Goal: Information Seeking & Learning: Find specific fact

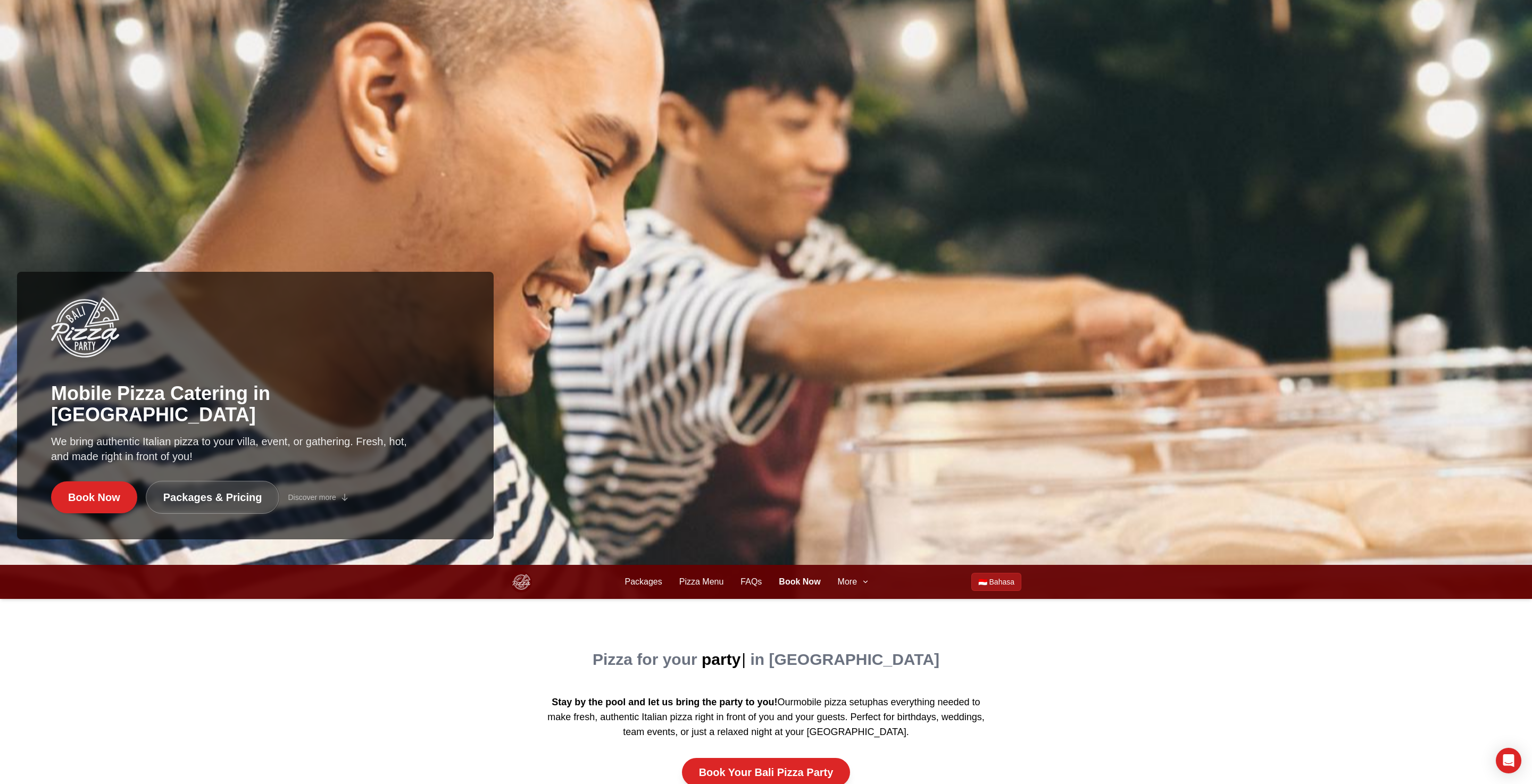
scroll to position [217, 0]
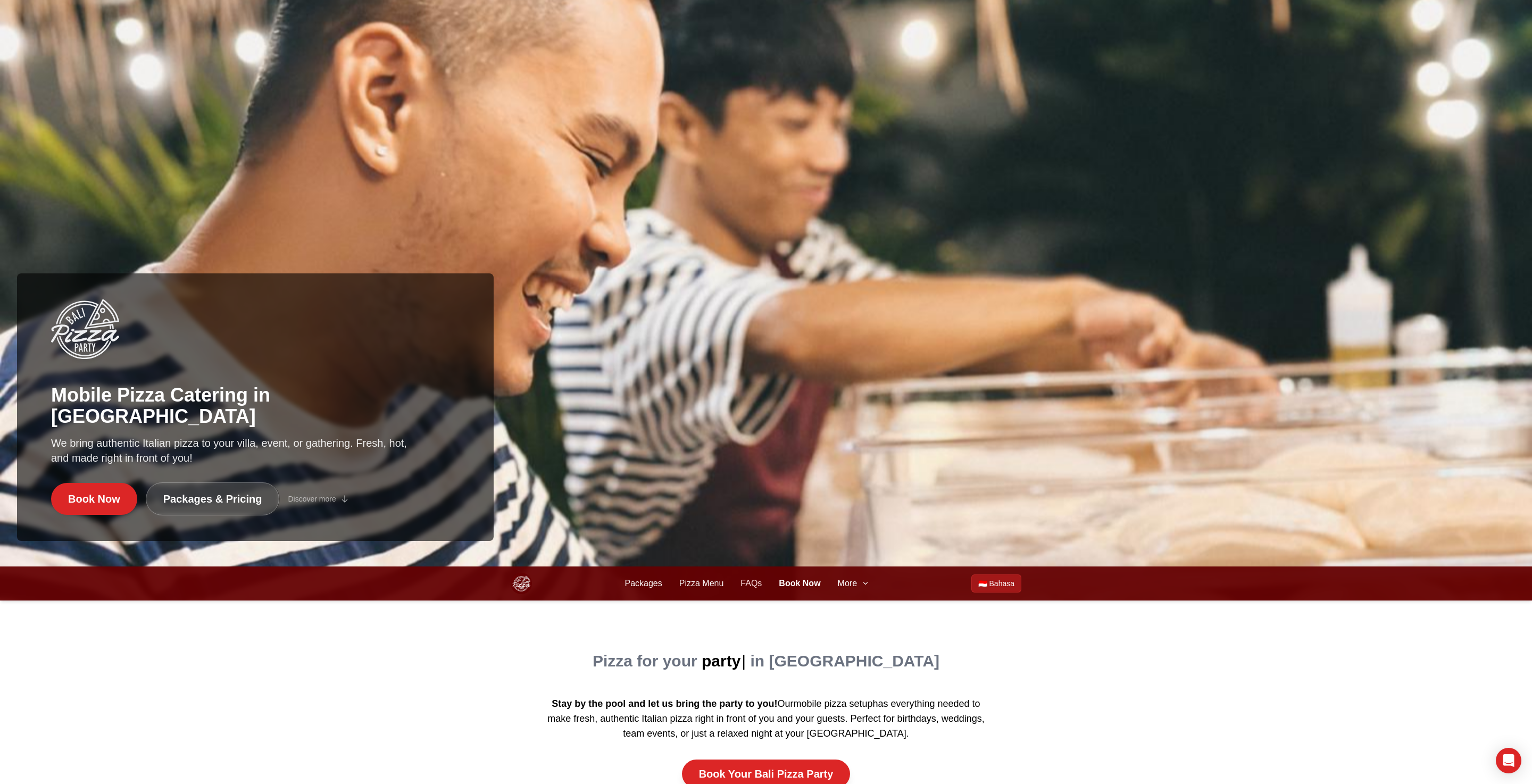
click at [747, 583] on link "FAQs" at bounding box center [750, 583] width 21 height 13
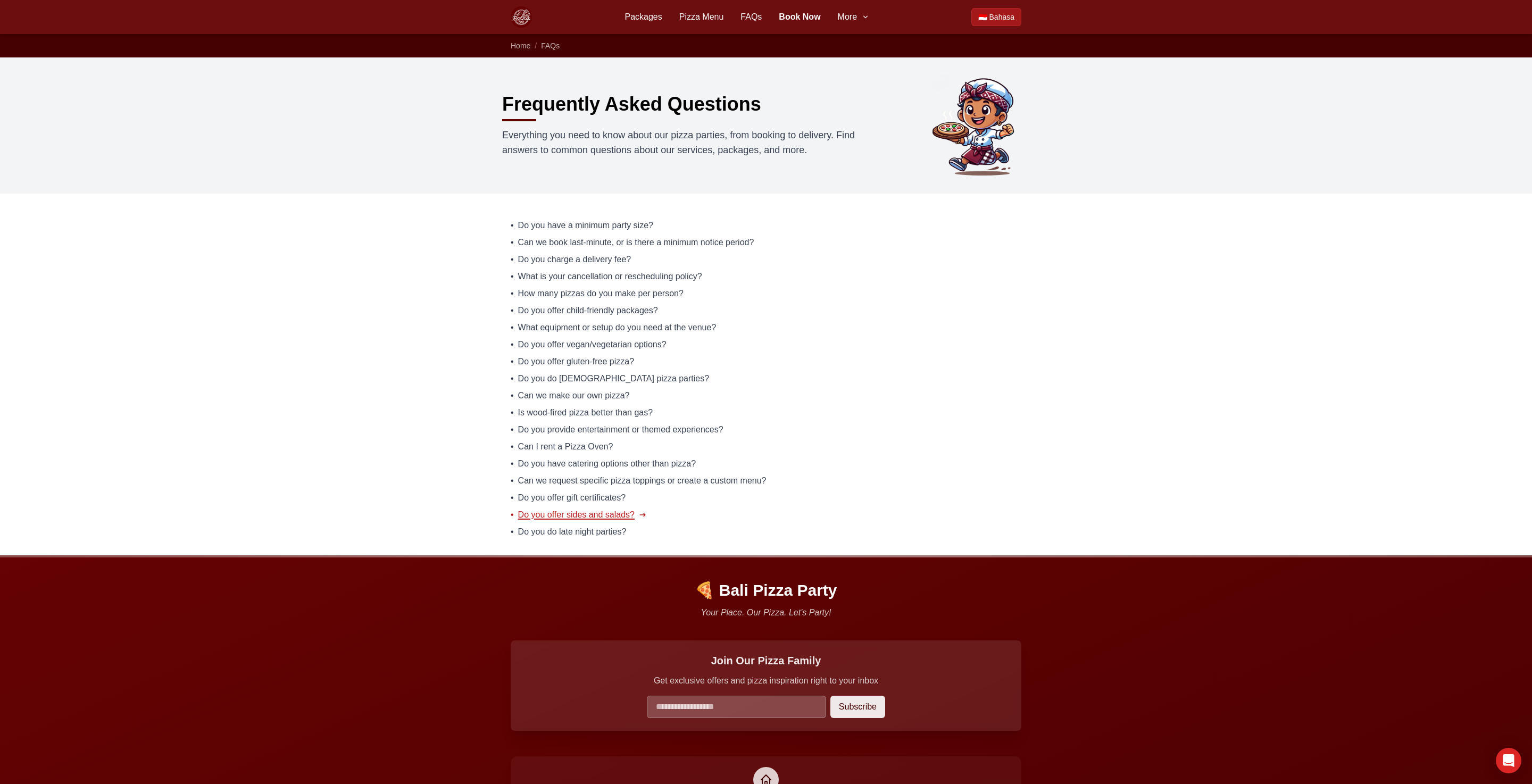
click at [603, 512] on span "Do you offer sides and salads?" at bounding box center [576, 514] width 117 height 13
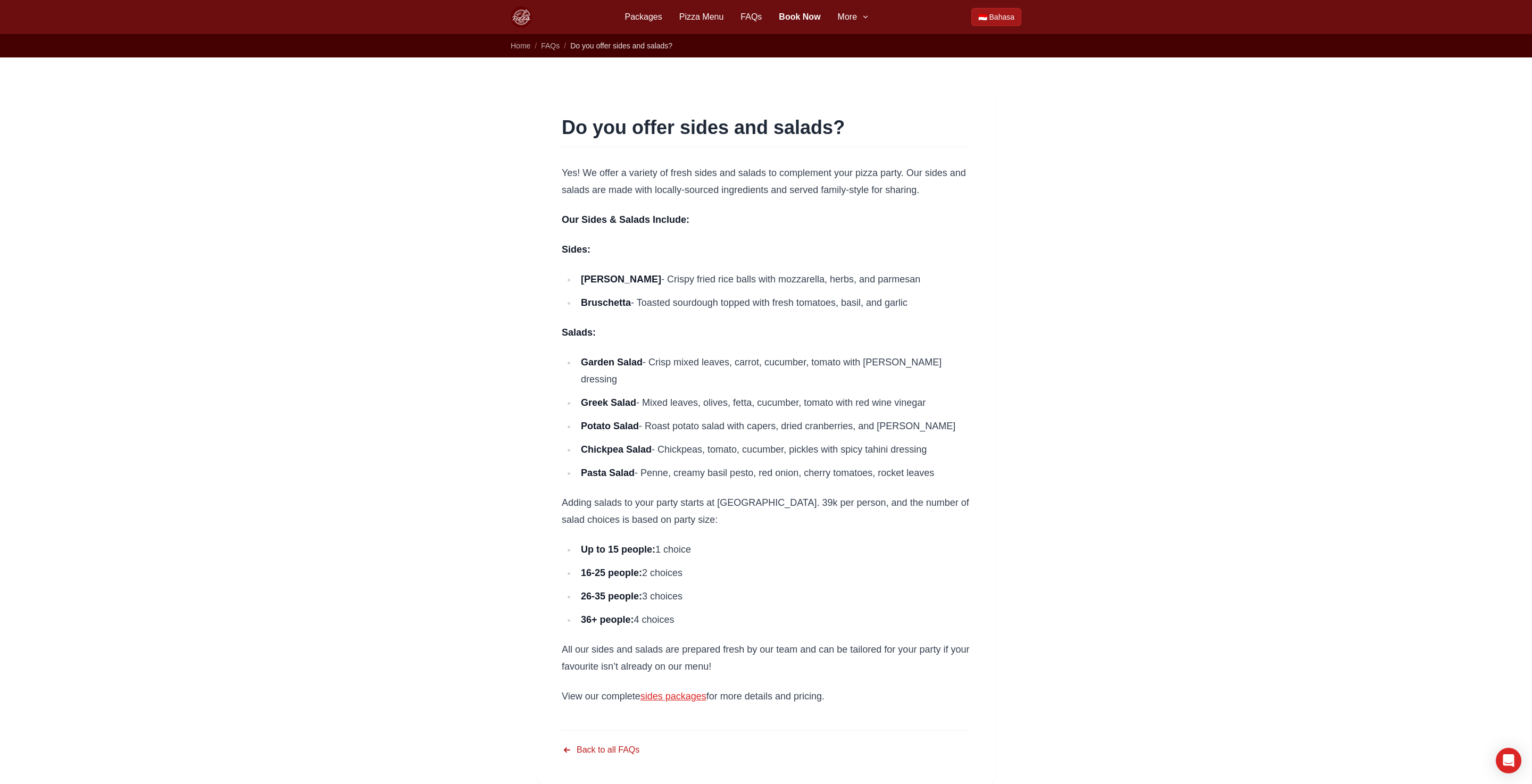
click at [725, 541] on ul "Up to 15 people: 1 choice 16-25 people: 2 choices 26-35 people: 3 choices 36+ p…" at bounding box center [766, 584] width 409 height 87
drag, startPoint x: 578, startPoint y: 407, endPoint x: 303, endPoint y: 112, distance: 403.3
click at [577, 418] on li "Potato Salad - Roast potato salad with capers, dried cranberries, and dill" at bounding box center [773, 426] width 394 height 17
